Goal: Transaction & Acquisition: Purchase product/service

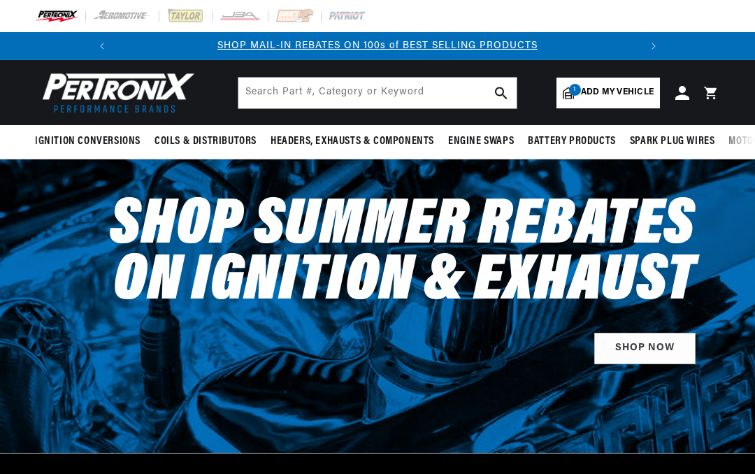
select select "1949"
select select "Ford"
select select "3.9L"
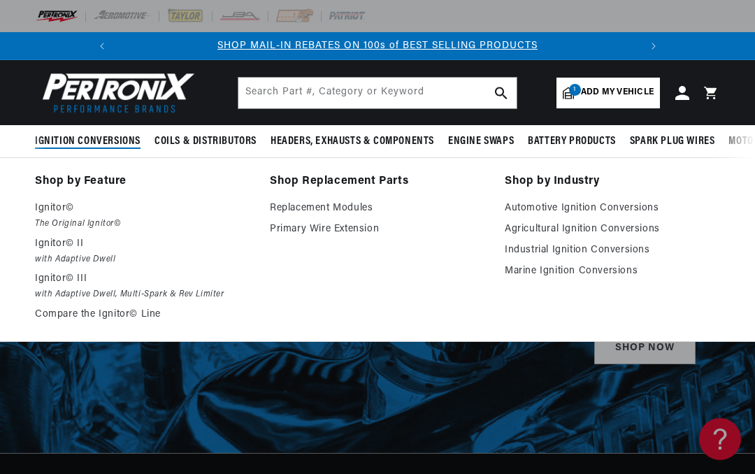
click at [626, 96] on span "Add my vehicle" at bounding box center [617, 92] width 73 height 13
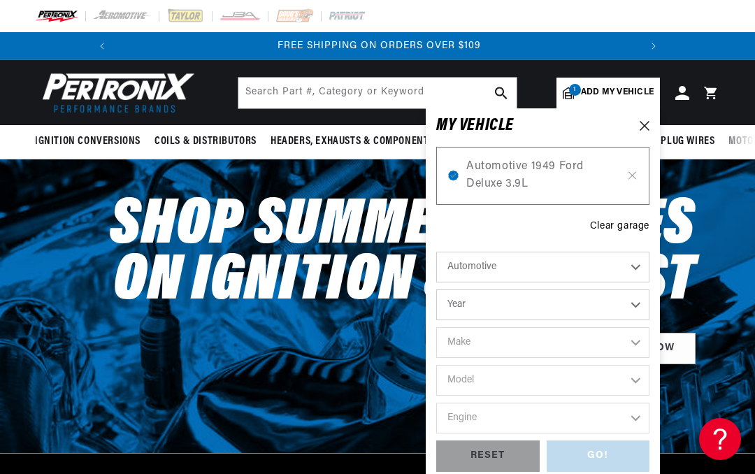
click at [512, 171] on span "Automotive 1949 Ford Deluxe 3.9L" at bounding box center [542, 176] width 153 height 36
